Goal: Task Accomplishment & Management: Manage account settings

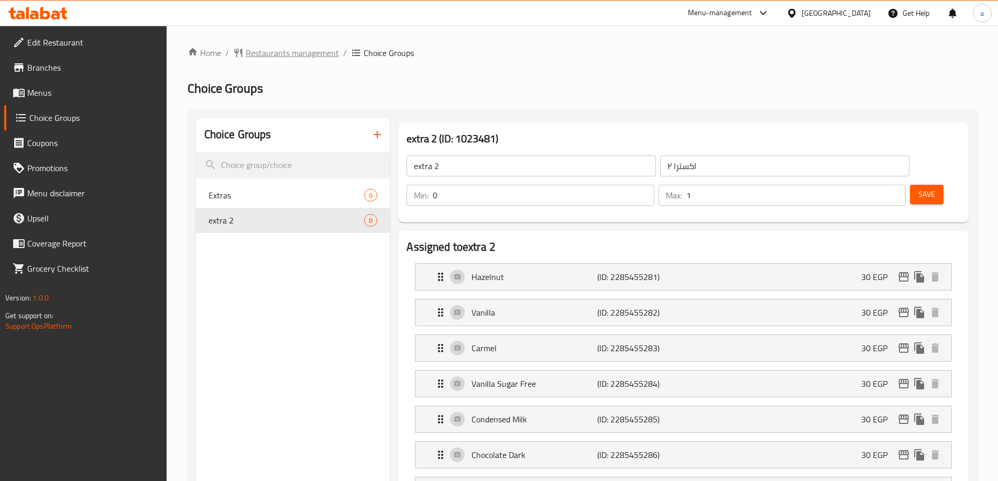
click at [285, 59] on span "Restaurants management" at bounding box center [292, 53] width 93 height 13
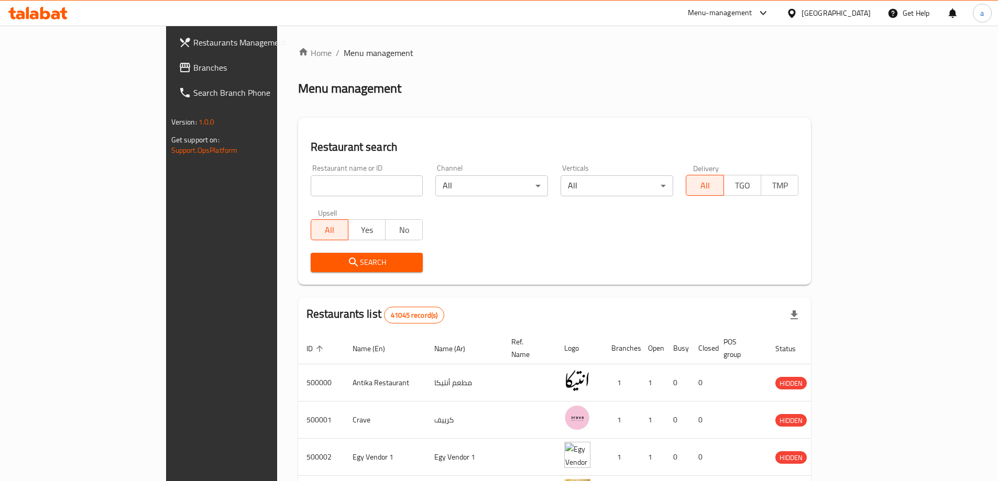
click at [170, 74] on link "Branches" at bounding box center [251, 67] width 162 height 25
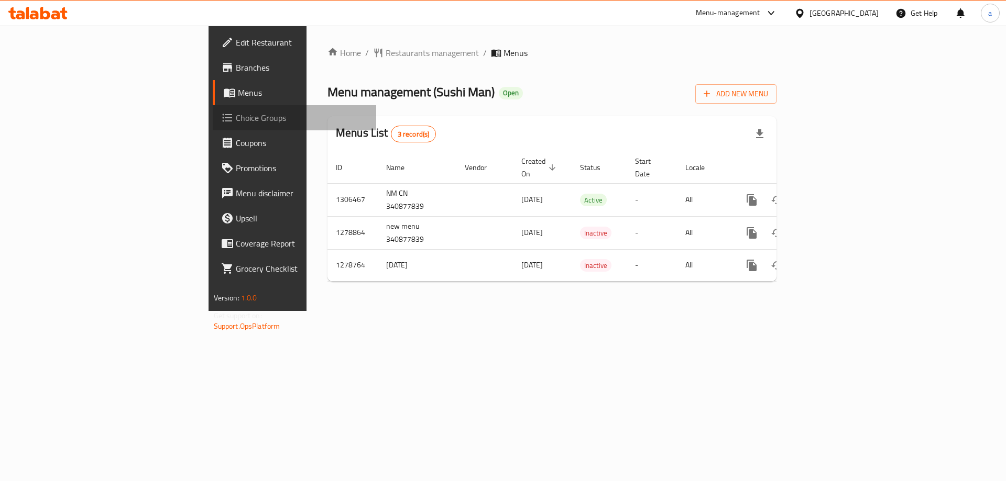
click at [236, 120] on span "Choice Groups" at bounding box center [302, 118] width 133 height 13
